Goal: Find specific page/section: Find specific page/section

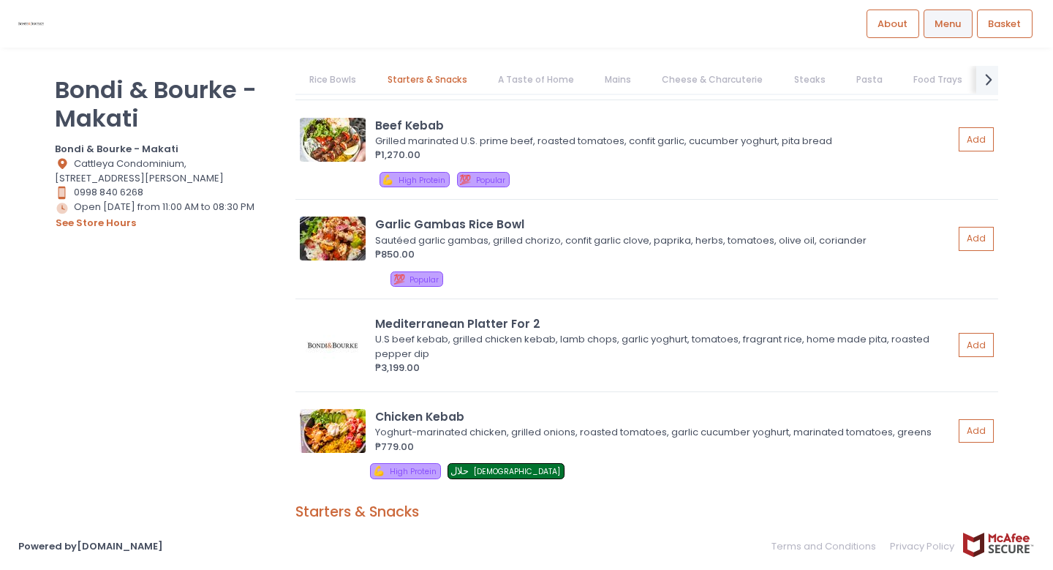
scroll to position [225, 0]
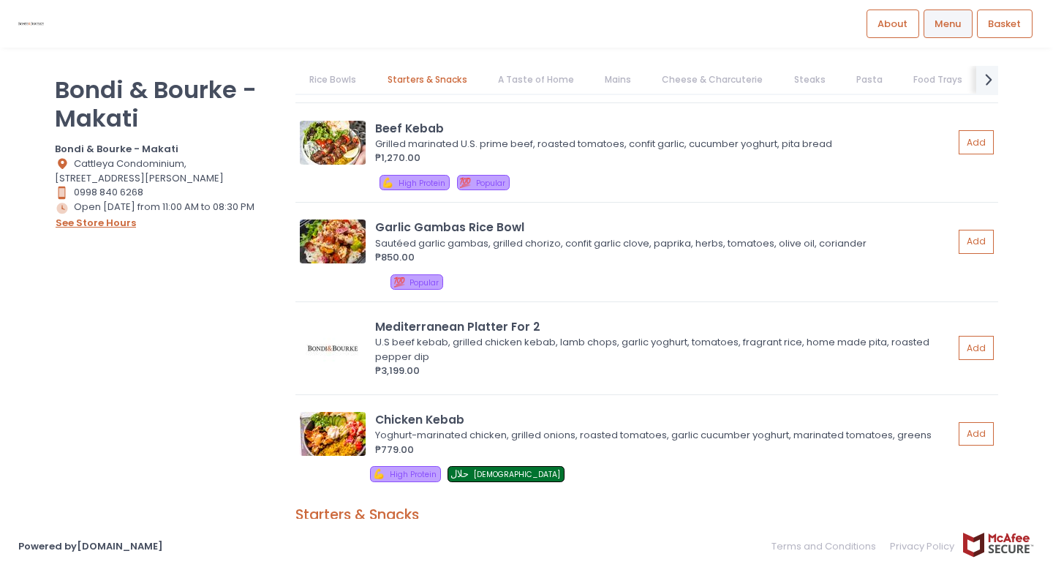
click at [105, 218] on button "see store hours" at bounding box center [96, 223] width 82 height 16
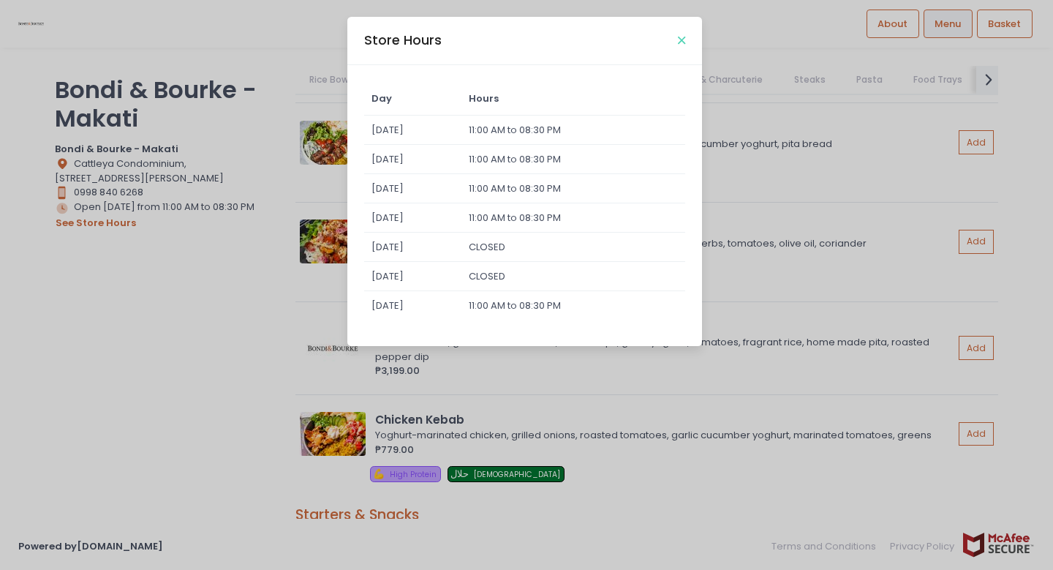
click at [678, 42] on icon "Close" at bounding box center [681, 40] width 7 height 11
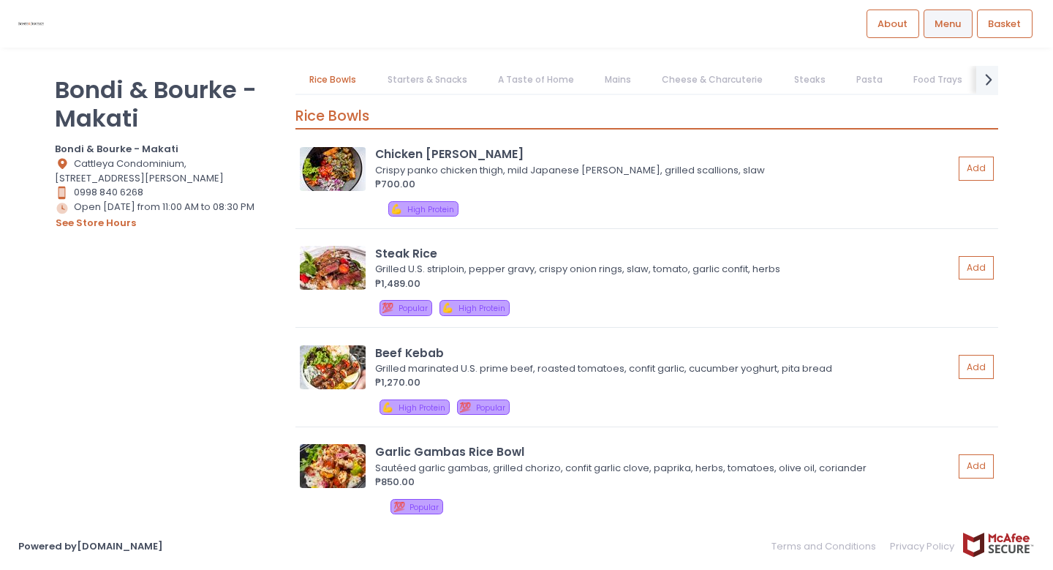
scroll to position [0, 0]
click at [103, 225] on button "see store hours" at bounding box center [96, 223] width 82 height 16
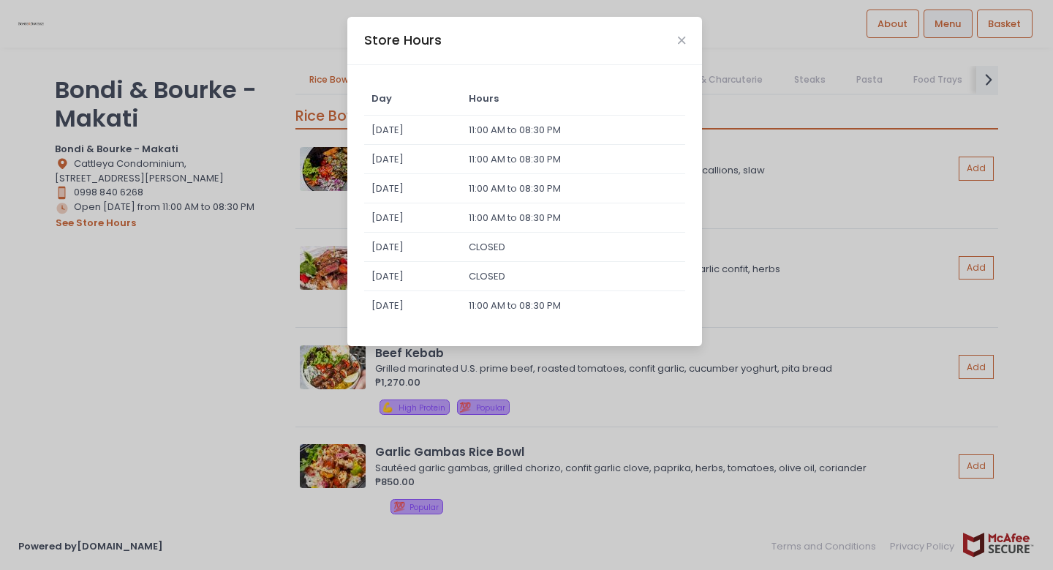
click at [156, 341] on div "Store Hours Day Hours [DATE] 11:00 AM to 08:30 PM [DATE] 11:00 AM to 08:30 PM […" at bounding box center [526, 285] width 1053 height 570
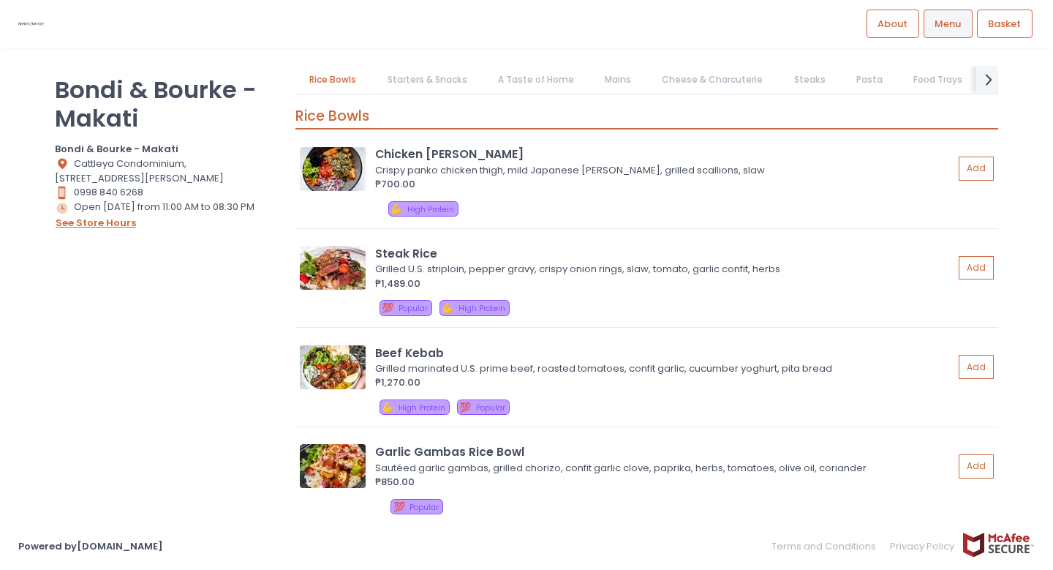
click at [97, 219] on button "see store hours" at bounding box center [96, 223] width 82 height 16
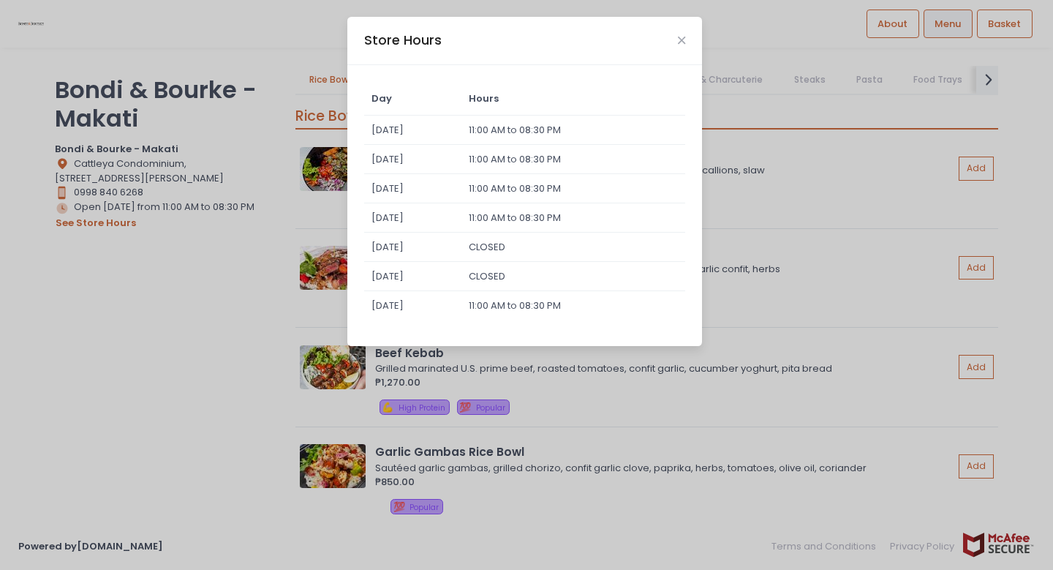
click at [131, 334] on div "Store Hours Day Hours [DATE] 11:00 AM to 08:30 PM [DATE] 11:00 AM to 08:30 PM […" at bounding box center [526, 285] width 1053 height 570
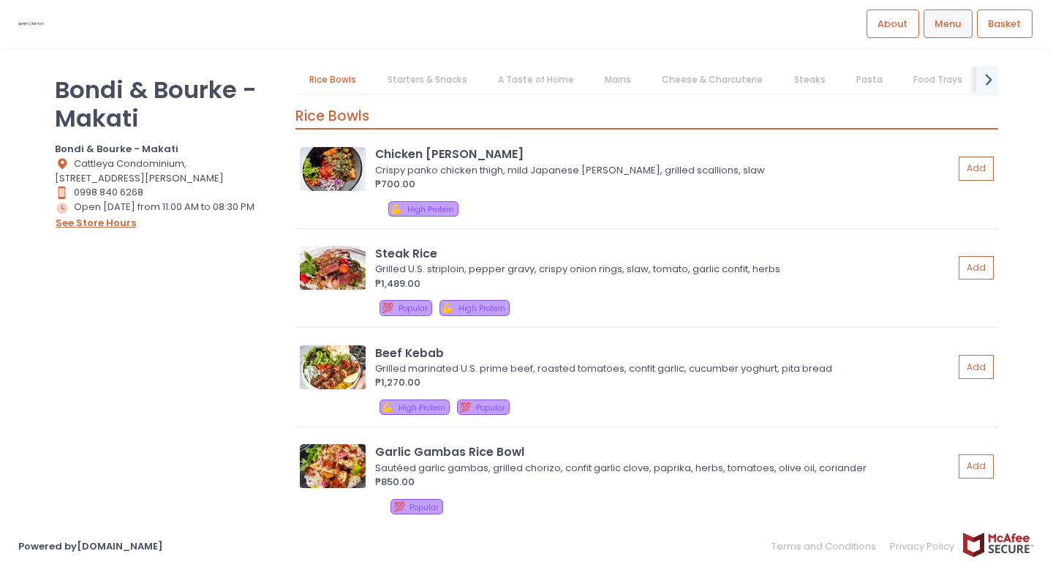
click at [84, 224] on button "see store hours" at bounding box center [96, 223] width 82 height 16
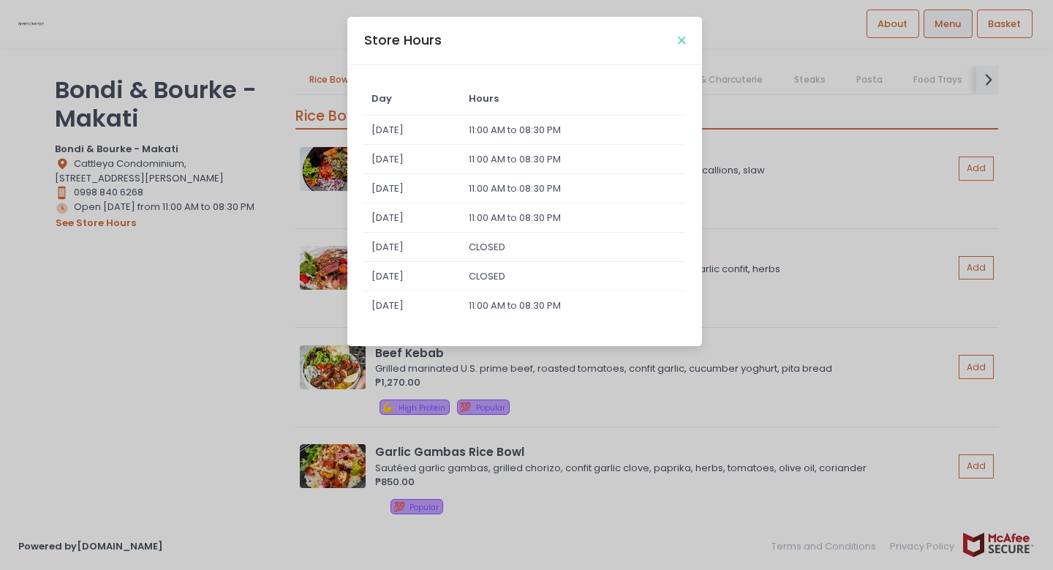
click at [685, 35] on icon "Close" at bounding box center [681, 40] width 7 height 11
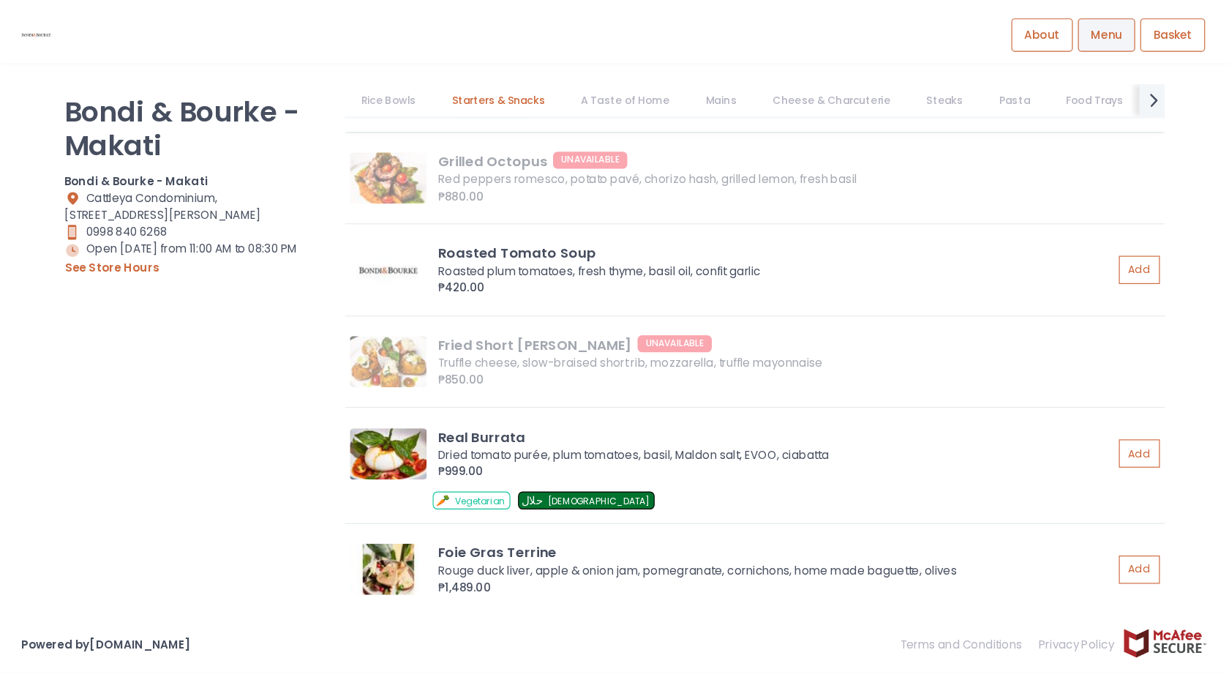
scroll to position [859, 0]
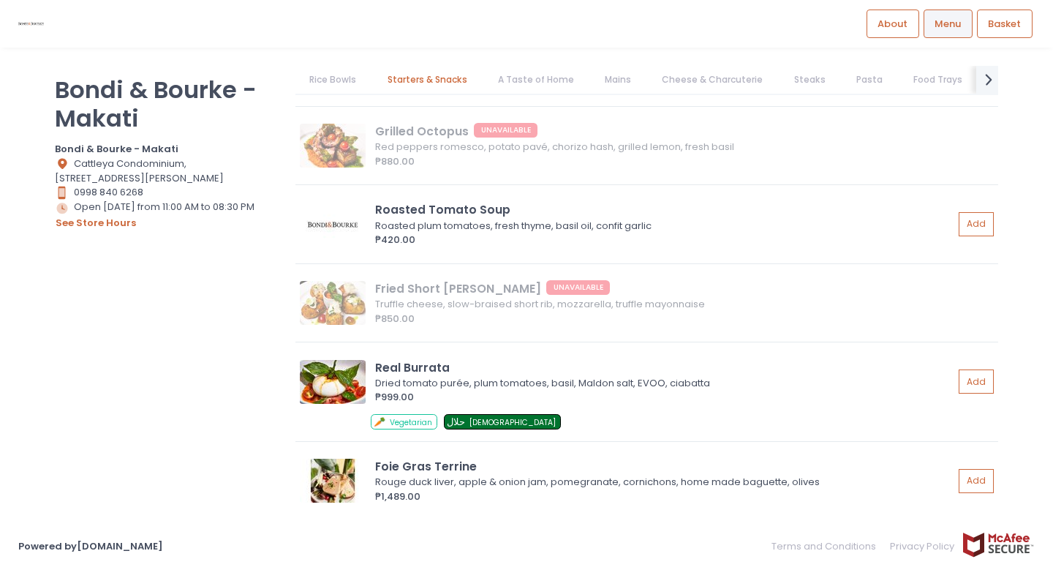
click at [1049, 557] on div "Powered by [DOMAIN_NAME] Terms and Conditions Privacy Policy" at bounding box center [526, 546] width 1053 height 29
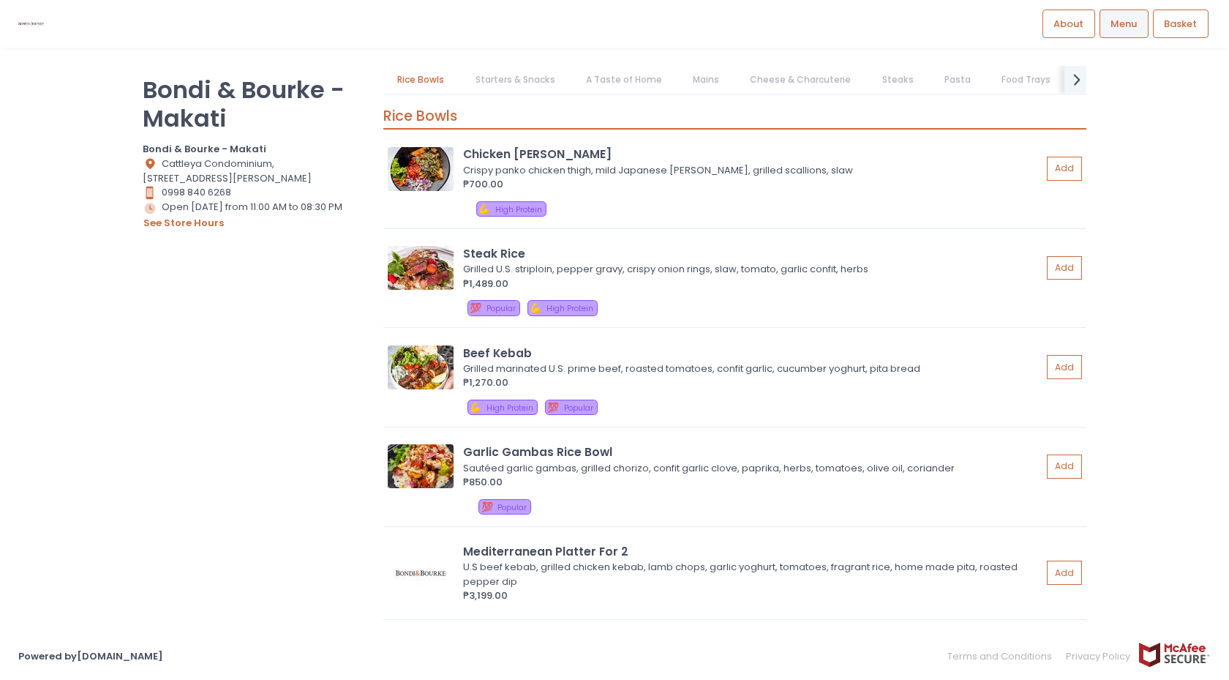
scroll to position [0, 0]
click at [246, 489] on div "Bondi & Bourke - Makati Bondi & Bourke - Makati Location Created with Sketch. C…" at bounding box center [254, 332] width 241 height 533
